Goal: Information Seeking & Learning: Learn about a topic

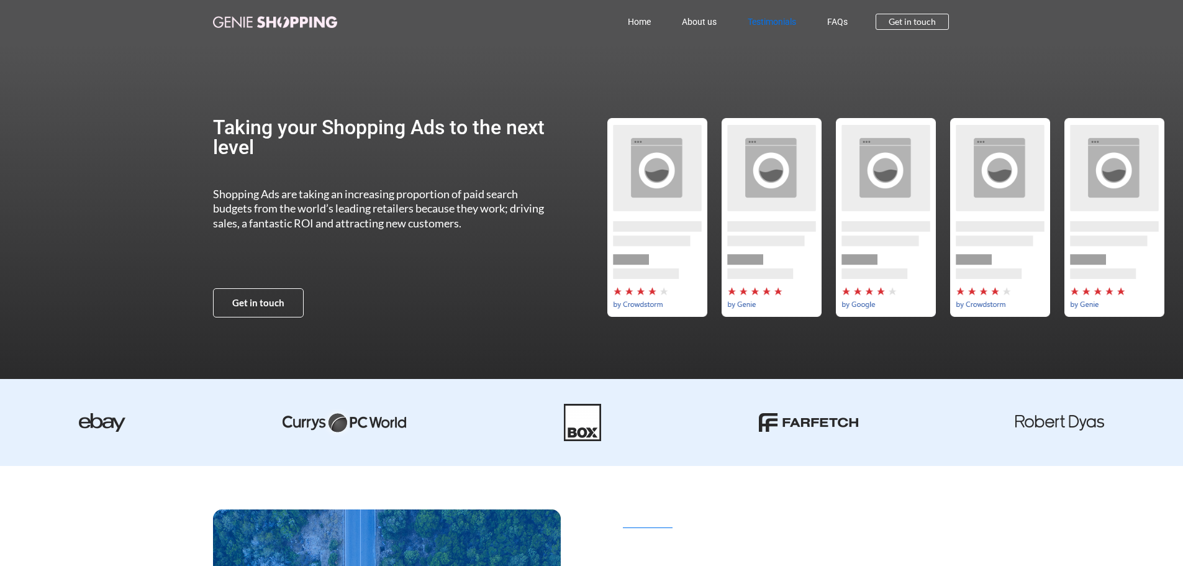
click at [749, 28] on link "Testimonials" at bounding box center [771, 21] width 79 height 29
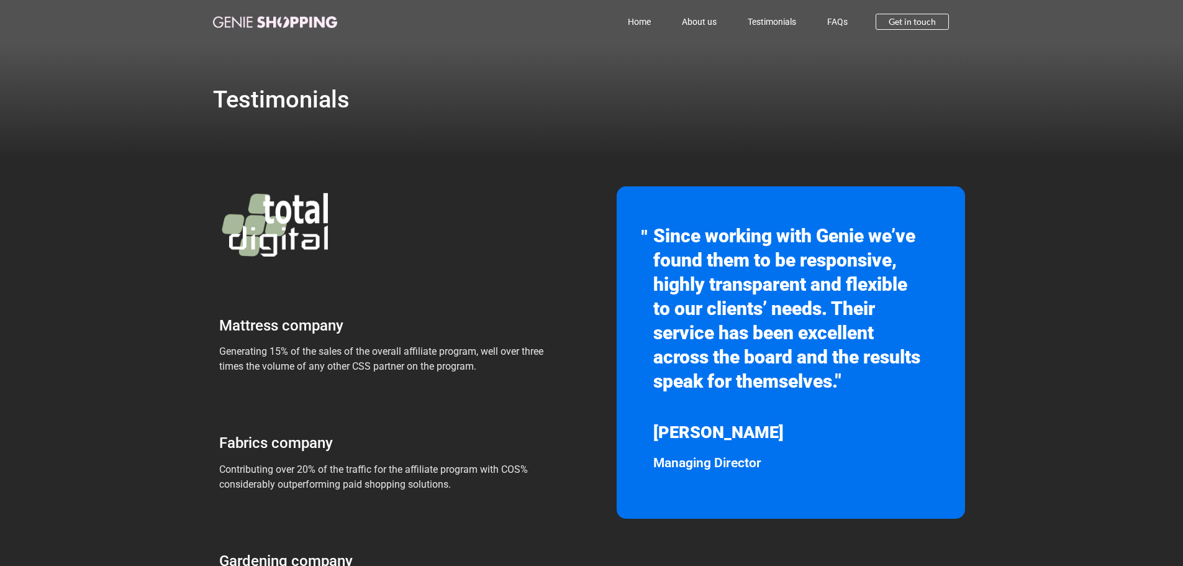
click at [439, 132] on div "Testimonials" at bounding box center [592, 99] width 758 height 112
click at [826, 11] on link "FAQs" at bounding box center [838, 21] width 52 height 29
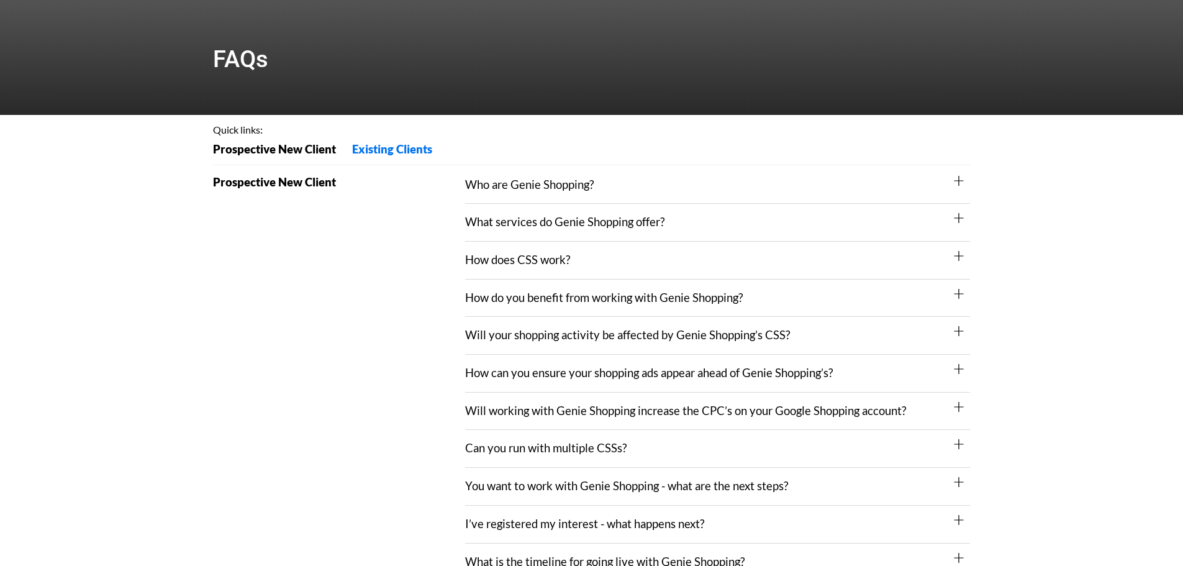
scroll to position [62, 0]
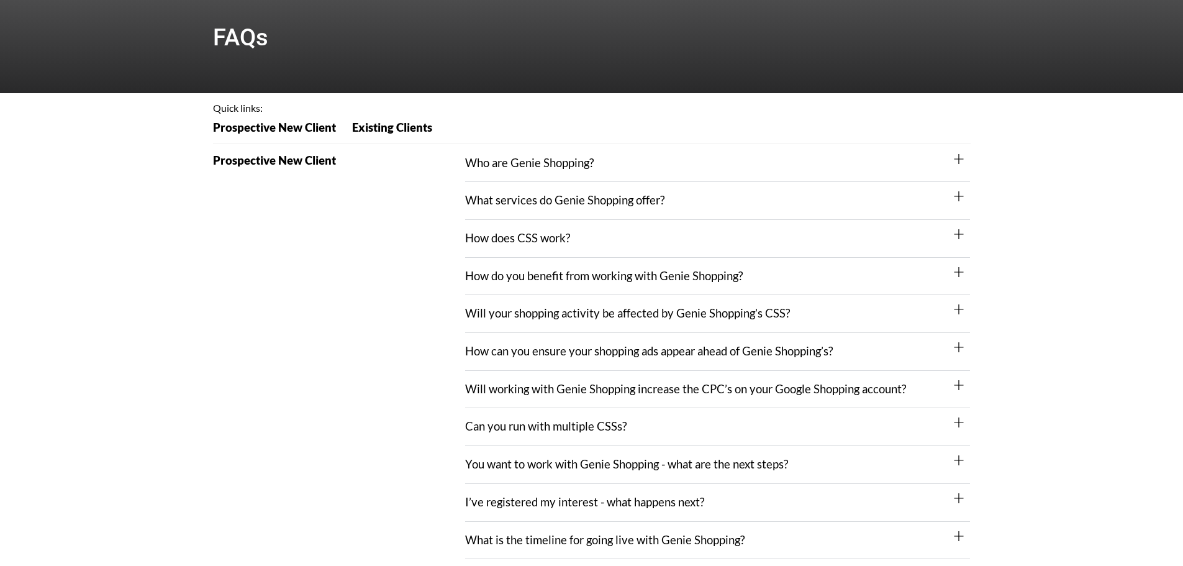
click at [588, 173] on div "Who are Genie Shopping?" at bounding box center [717, 164] width 505 height 38
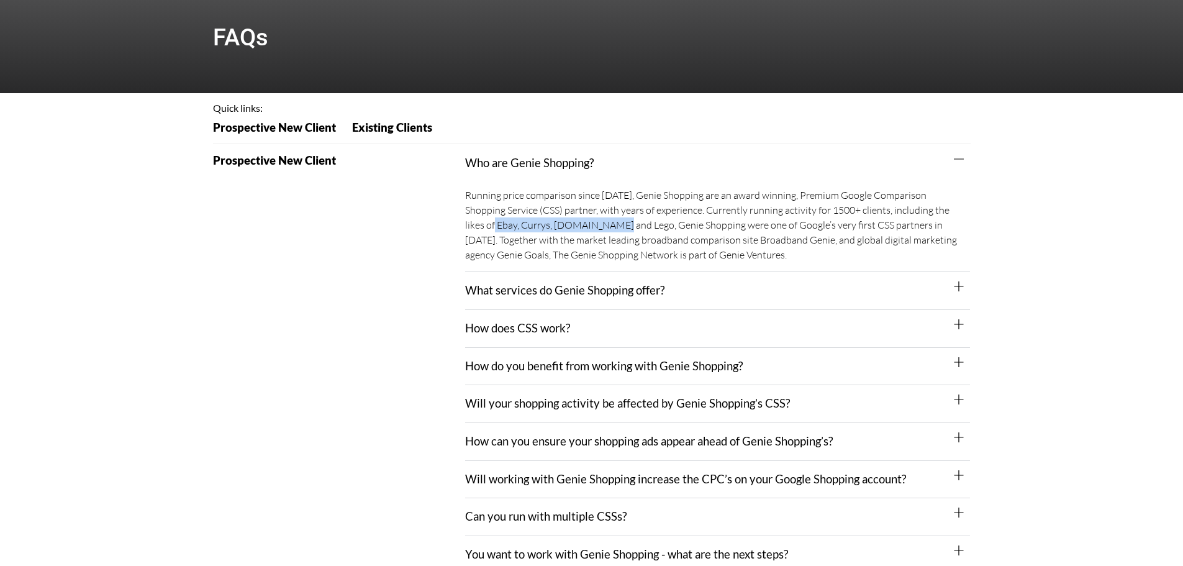
drag, startPoint x: 943, startPoint y: 212, endPoint x: 571, endPoint y: 228, distance: 372.3
click at [571, 228] on div "Running price comparison since 2011, Genie Shopping are an award winning, Premi…" at bounding box center [717, 226] width 505 height 91
copy div "bay, Currys, AO.com and Lego"
click at [628, 245] on div "Running price comparison since 2011, Genie Shopping are an award winning, Premi…" at bounding box center [717, 226] width 505 height 91
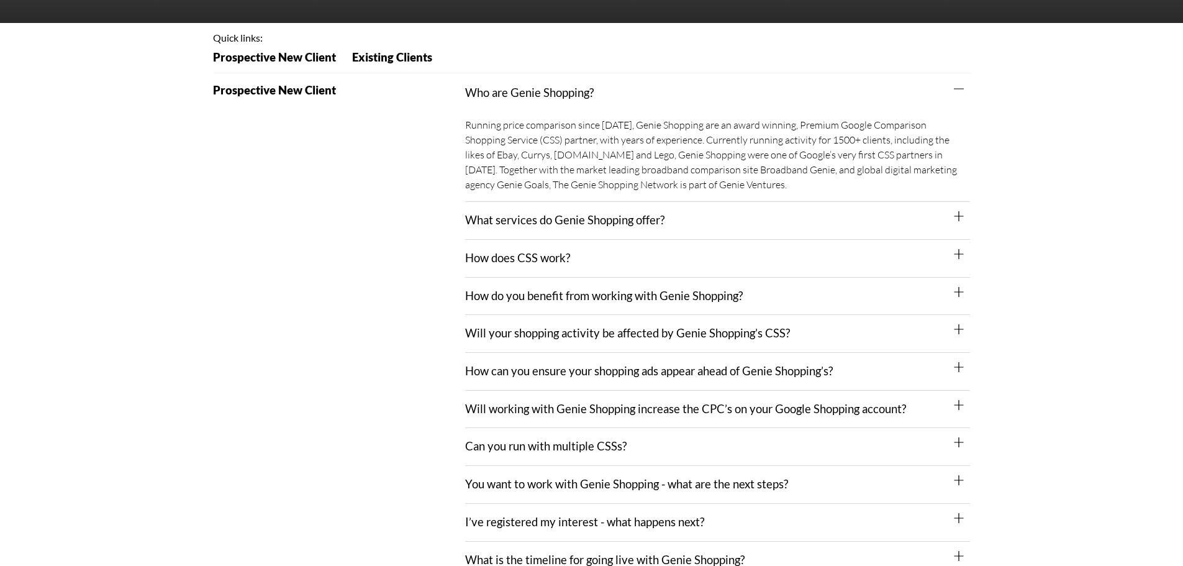
scroll to position [186, 0]
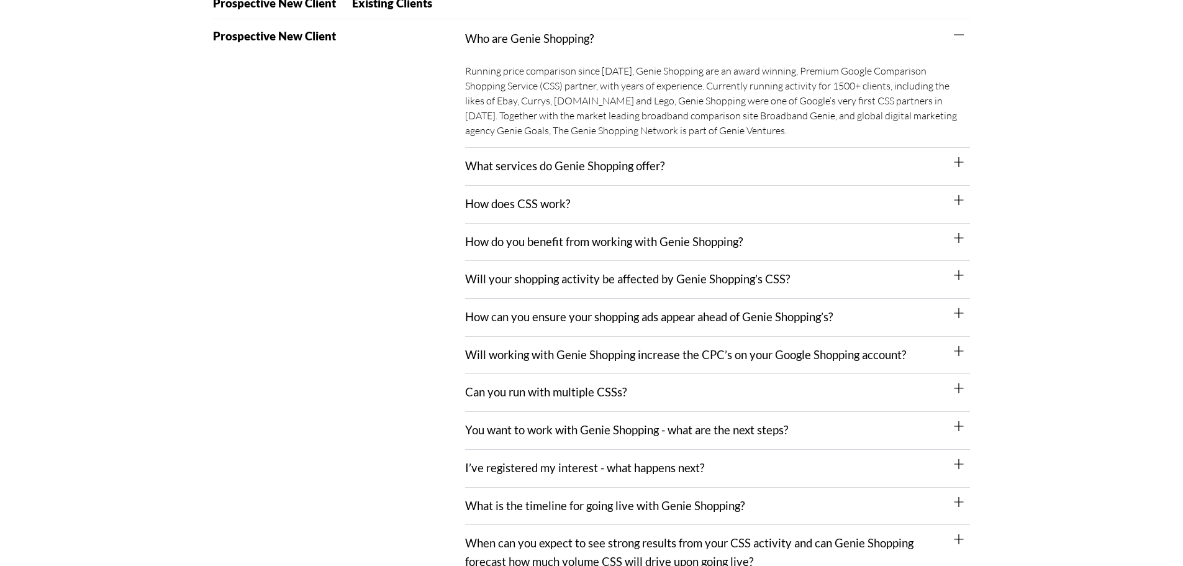
click at [623, 178] on div "What services do Genie Shopping offer?" at bounding box center [717, 167] width 505 height 38
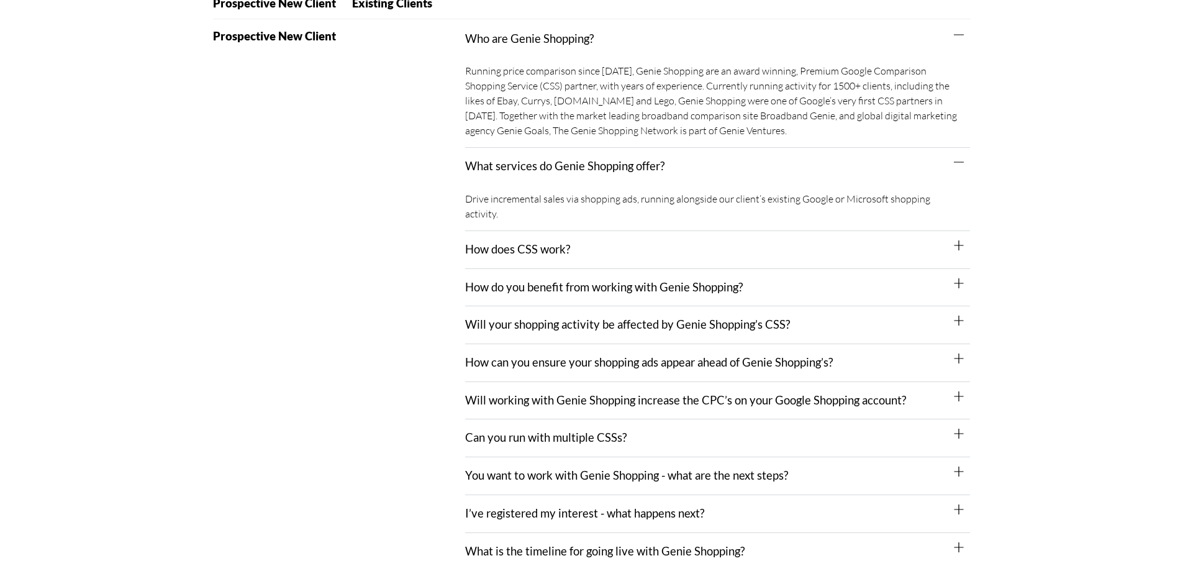
click at [534, 242] on link "How does CSS work?" at bounding box center [517, 249] width 105 height 14
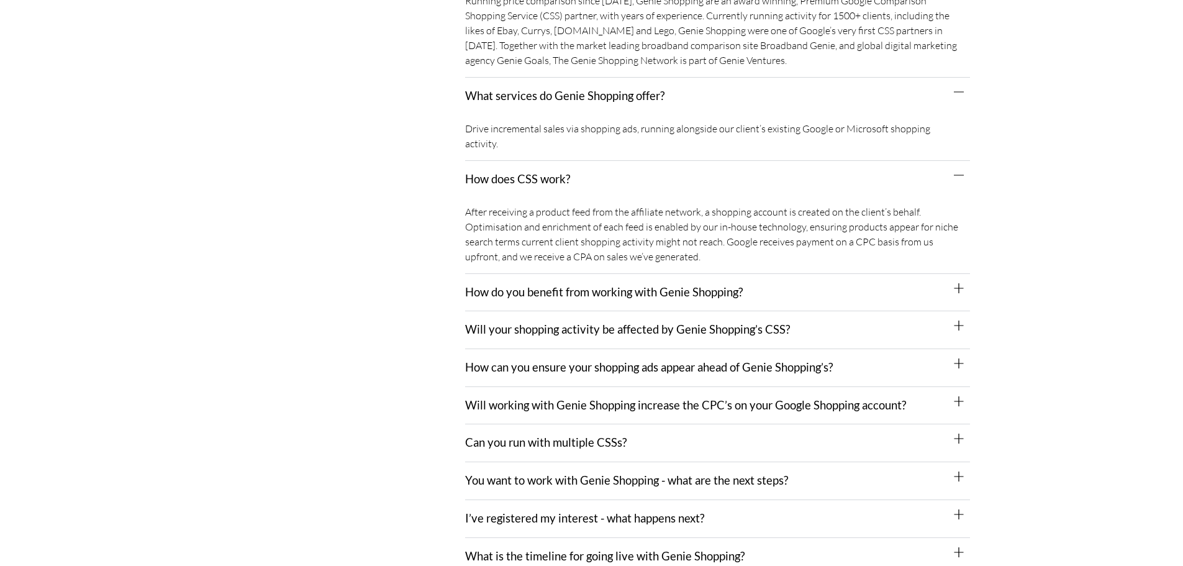
scroll to position [310, 0]
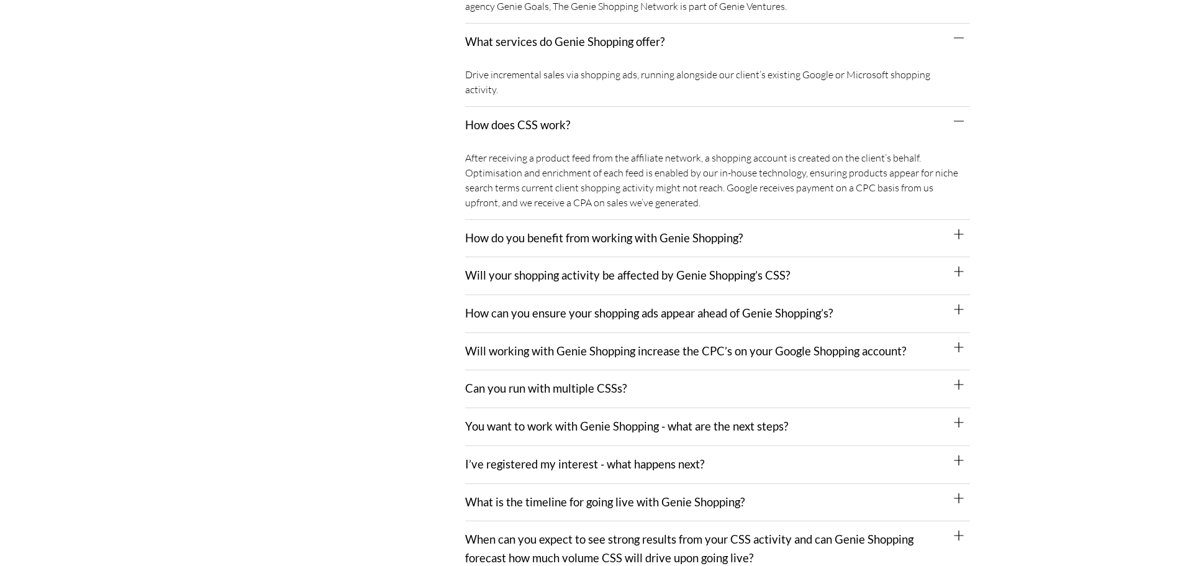
click at [756, 295] on div "How can you ensure your shopping ads appear ahead of Genie Shopping’s?" at bounding box center [717, 314] width 505 height 38
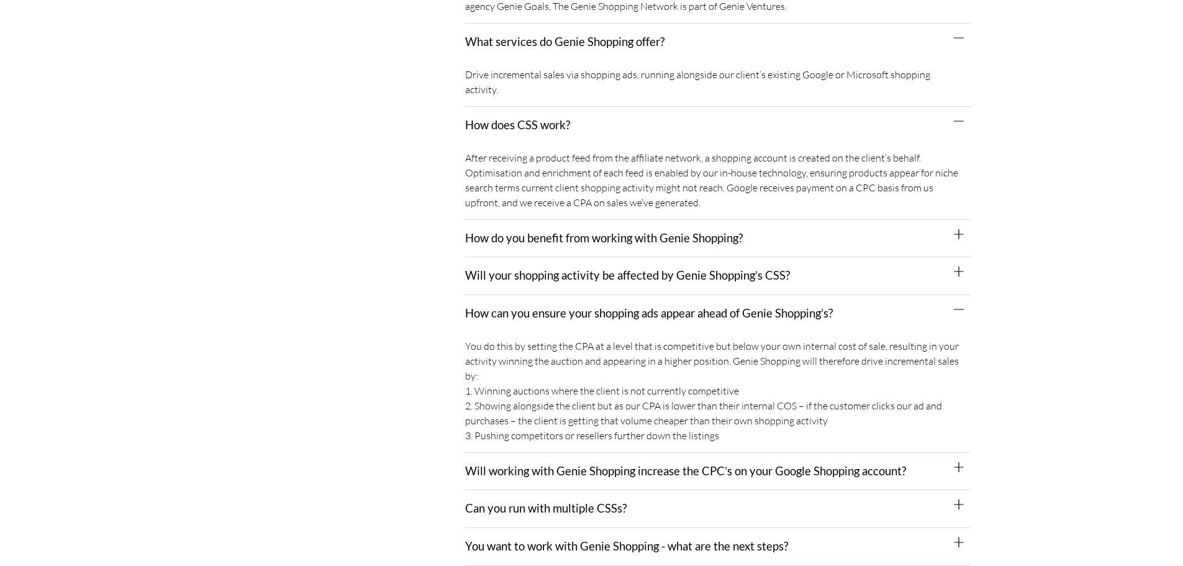
click at [756, 295] on div "How can you ensure your shopping ads appear ahead of Genie Shopping’s?" at bounding box center [717, 313] width 505 height 37
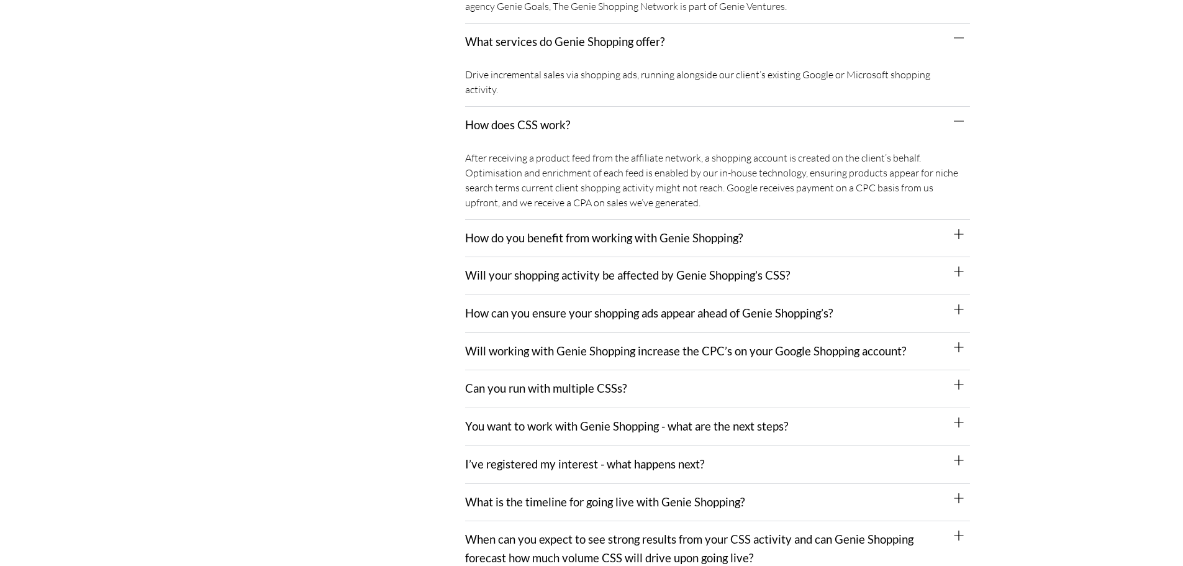
click at [653, 353] on div "Will working with Genie Shopping increase the CPC’s on your Google Shopping acc…" at bounding box center [717, 352] width 505 height 38
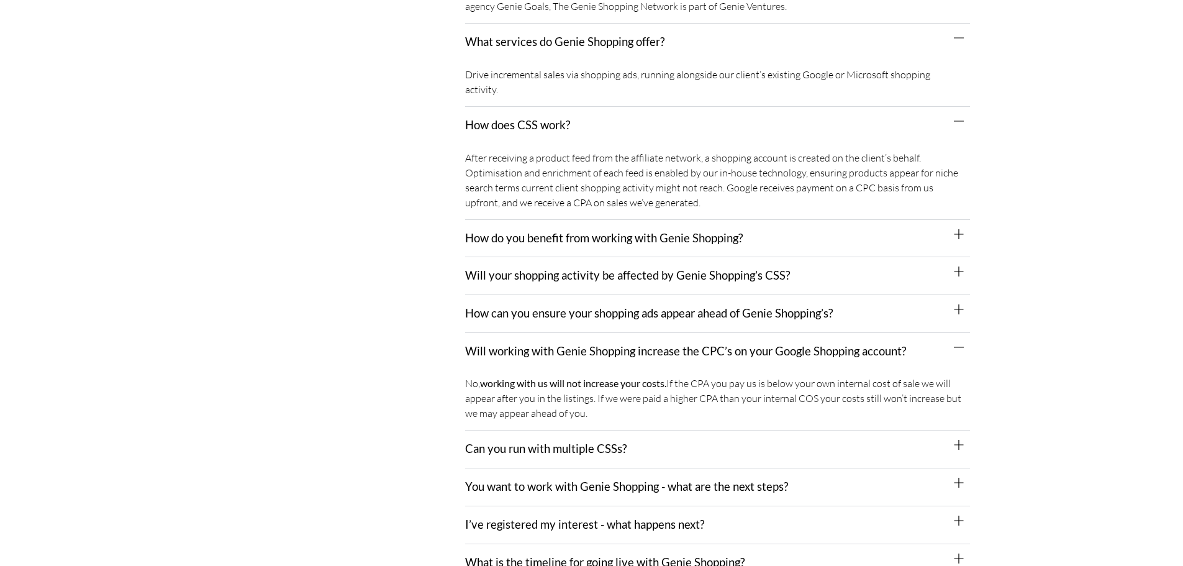
click at [712, 345] on div "Will working with Genie Shopping increase the CPC’s on your Google Shopping acc…" at bounding box center [717, 351] width 505 height 37
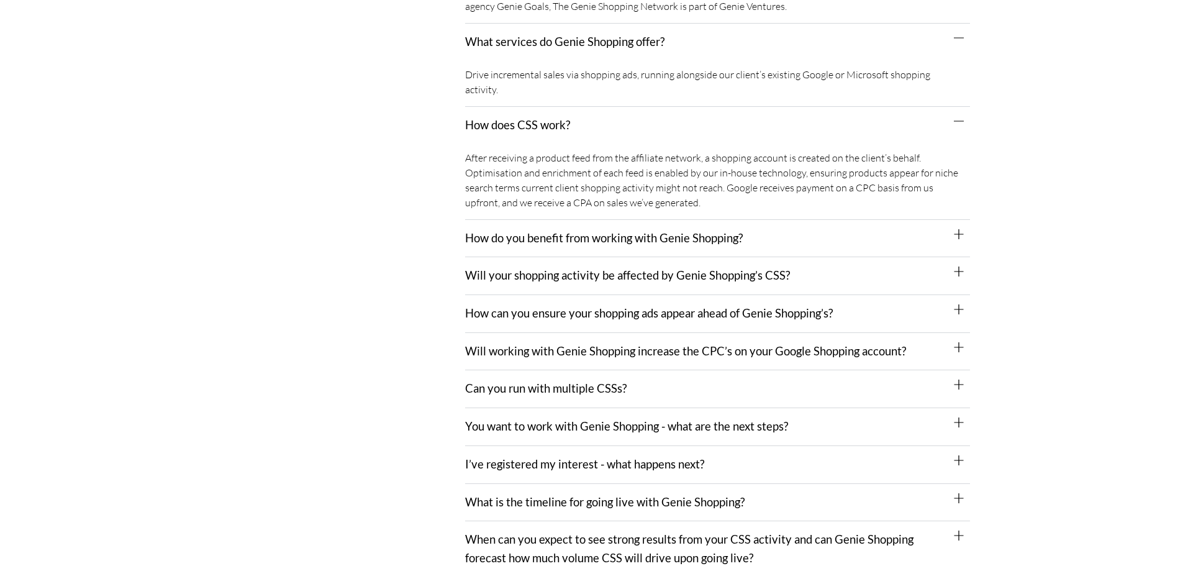
click at [669, 381] on div "Can you run with multiple CSSs?" at bounding box center [717, 389] width 505 height 38
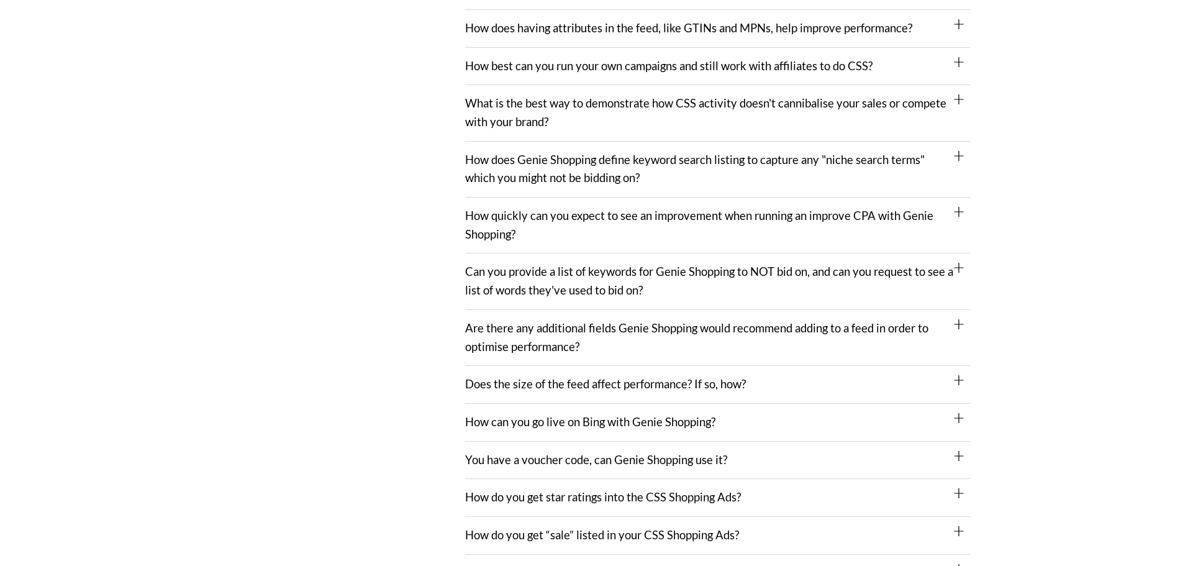
scroll to position [1118, 0]
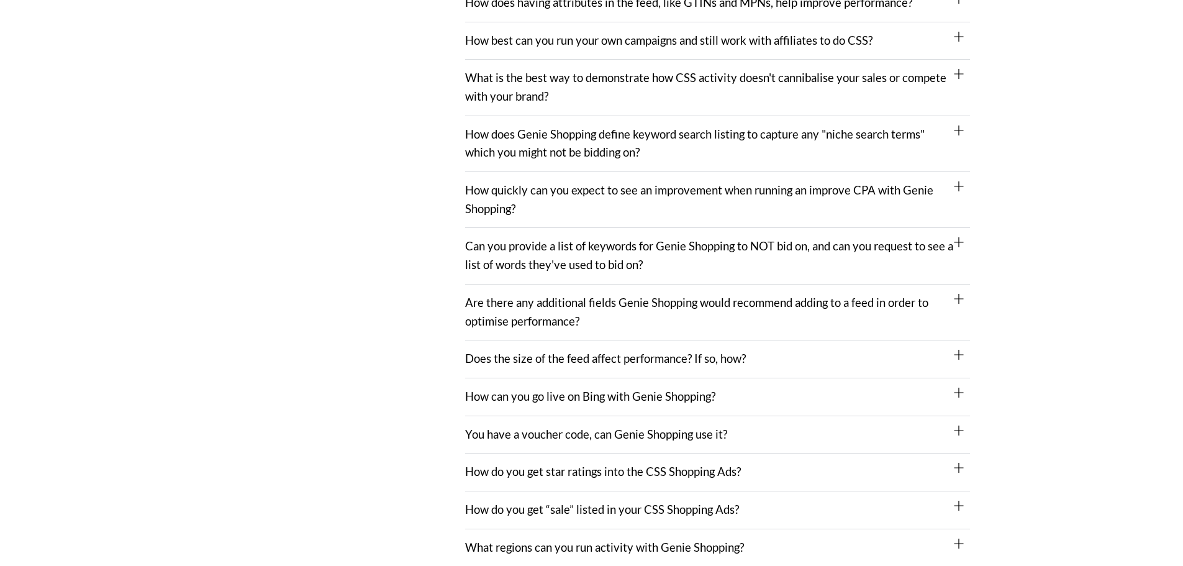
click at [578, 146] on div "How does Genie Shopping define keyword search listing to capture any "niche sea…" at bounding box center [717, 144] width 505 height 56
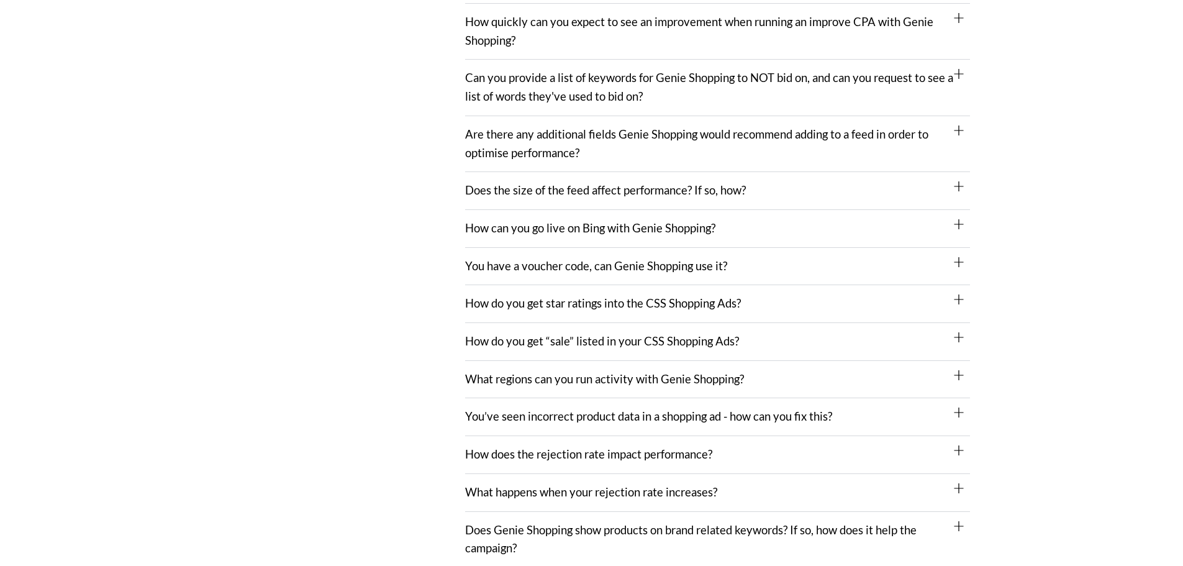
scroll to position [1428, 0]
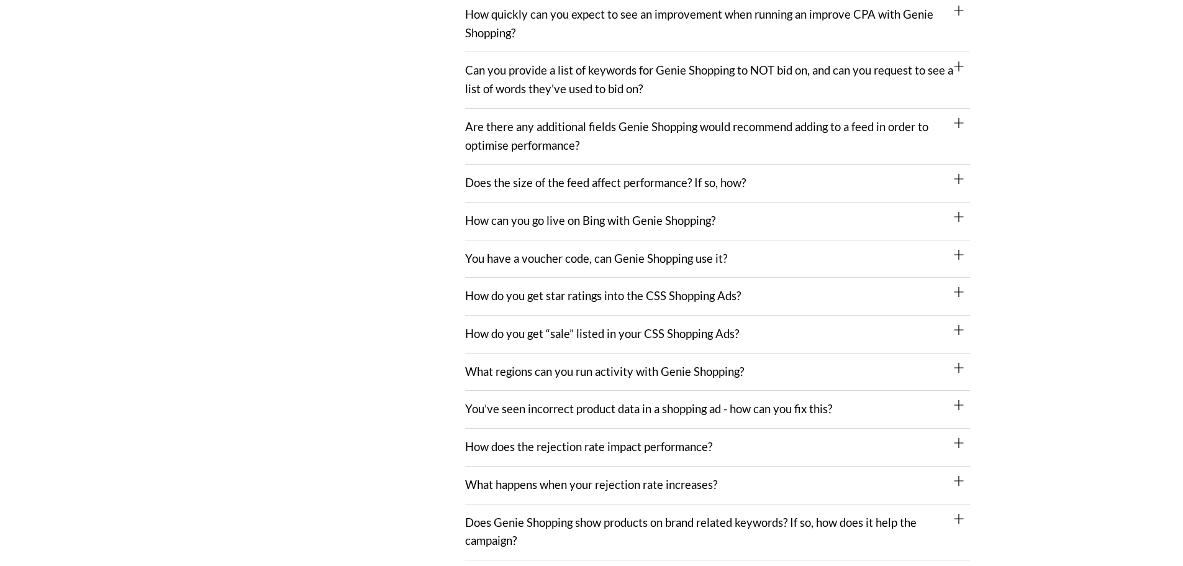
click at [518, 215] on div "How can you go live on Bing with Genie Shopping?" at bounding box center [717, 221] width 505 height 38
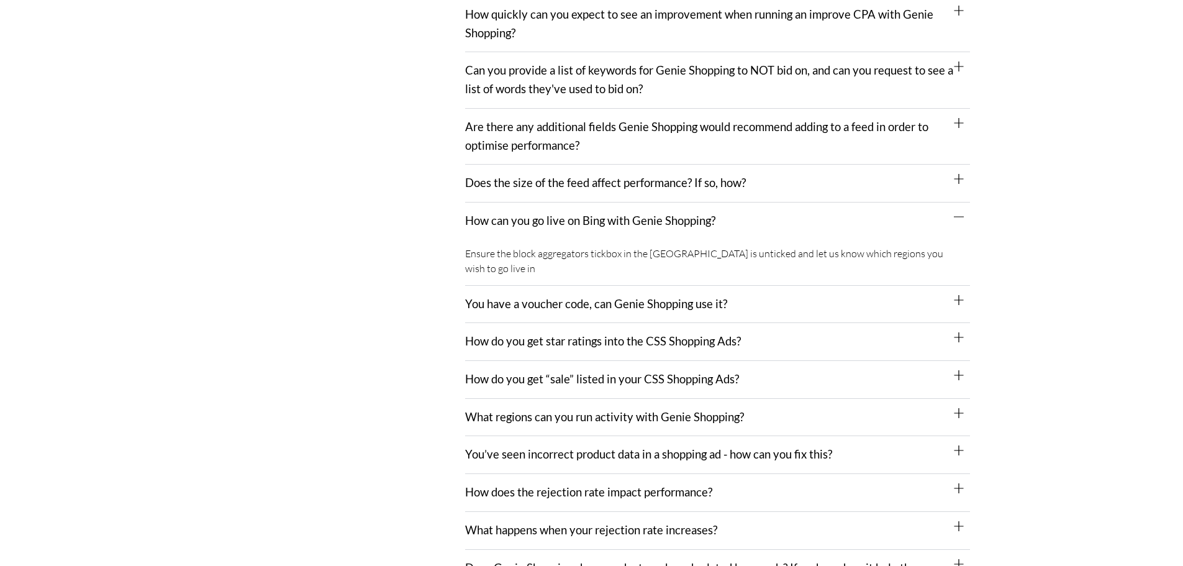
click at [518, 215] on div "How can you go live on Bing with Genie Shopping?" at bounding box center [717, 220] width 505 height 37
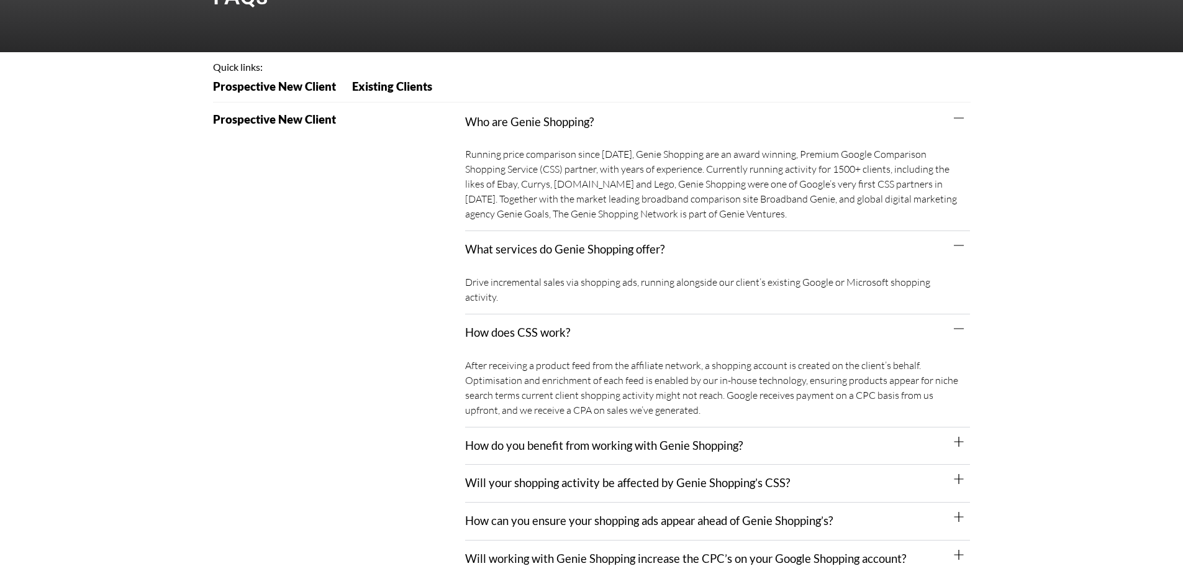
scroll to position [0, 0]
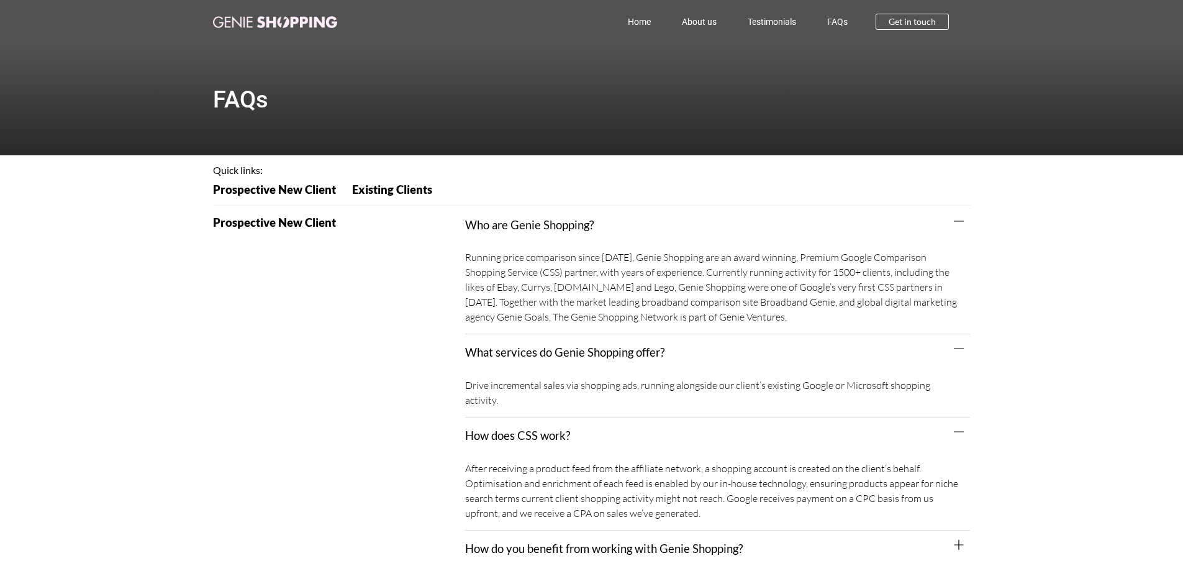
click at [700, 30] on link "About us" at bounding box center [699, 21] width 66 height 29
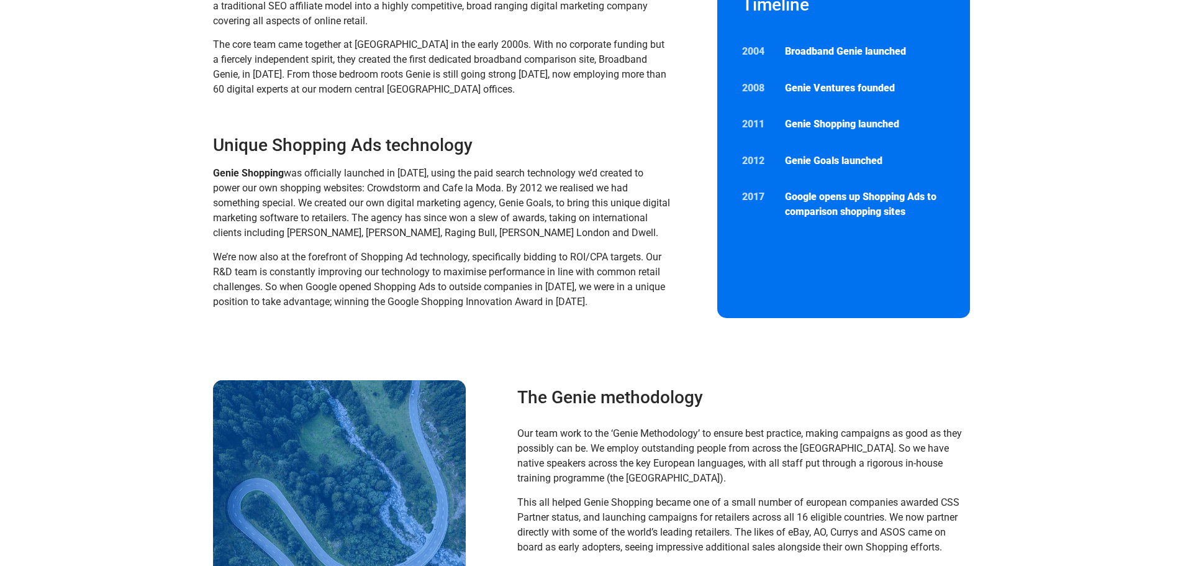
scroll to position [310, 0]
